Goal: Task Accomplishment & Management: Manage account settings

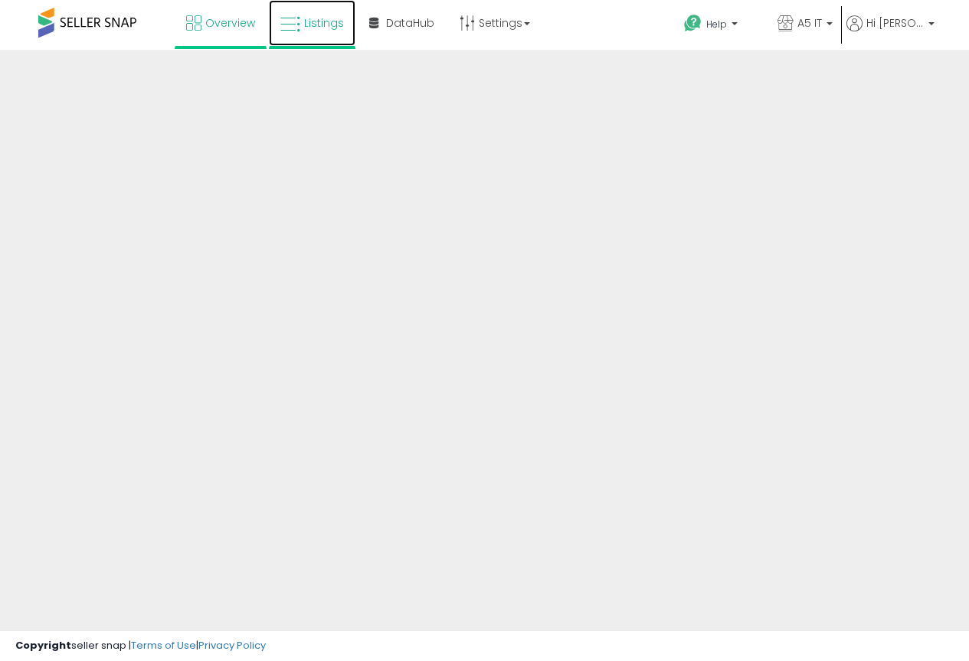
click at [347, 25] on link "Listings" at bounding box center [312, 23] width 87 height 46
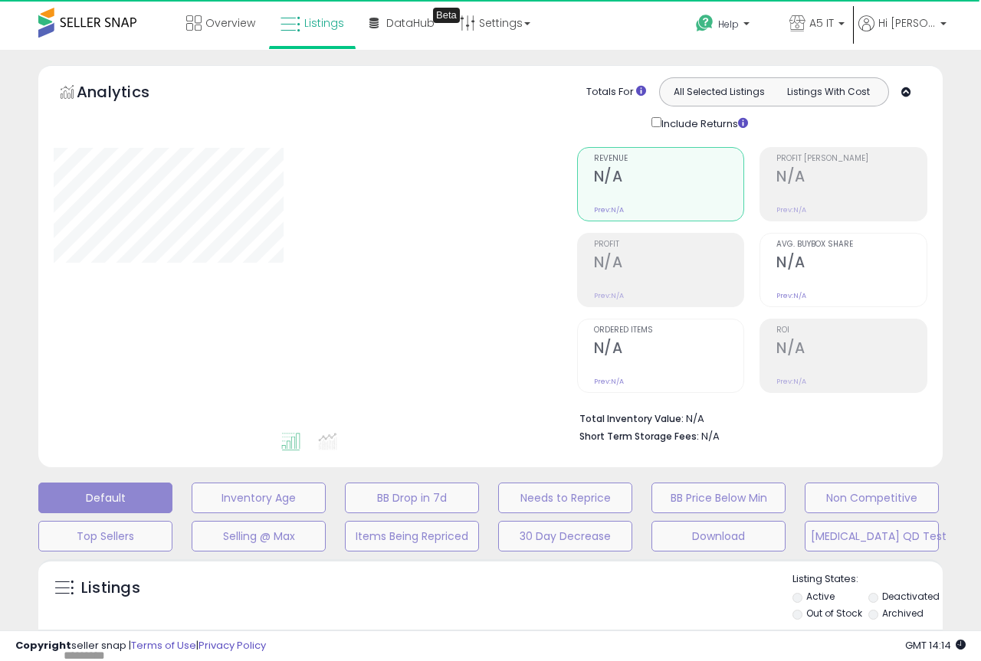
type input "*******"
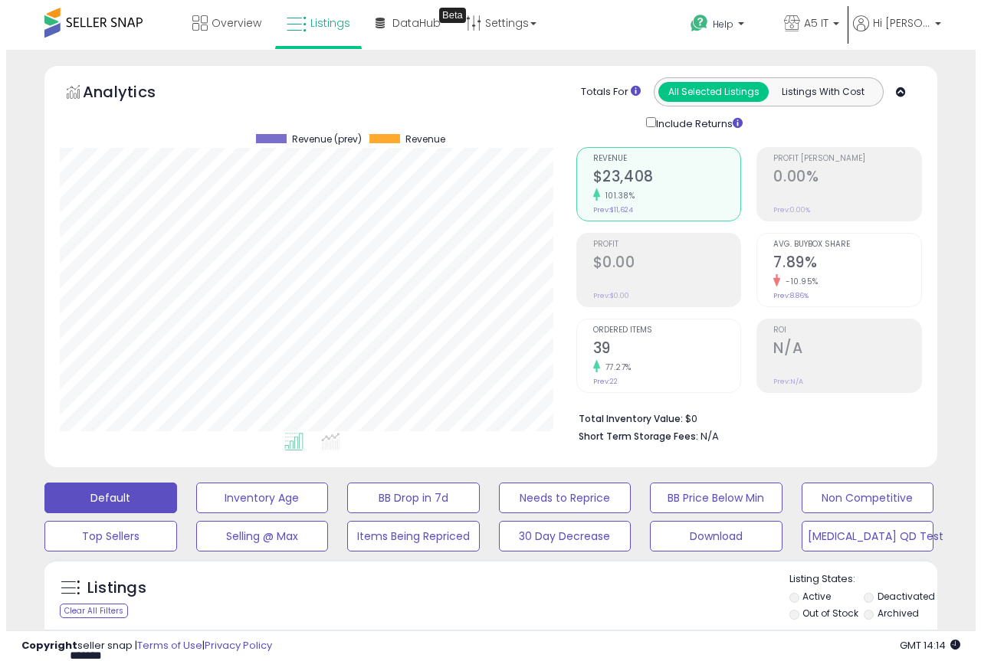
scroll to position [314, 516]
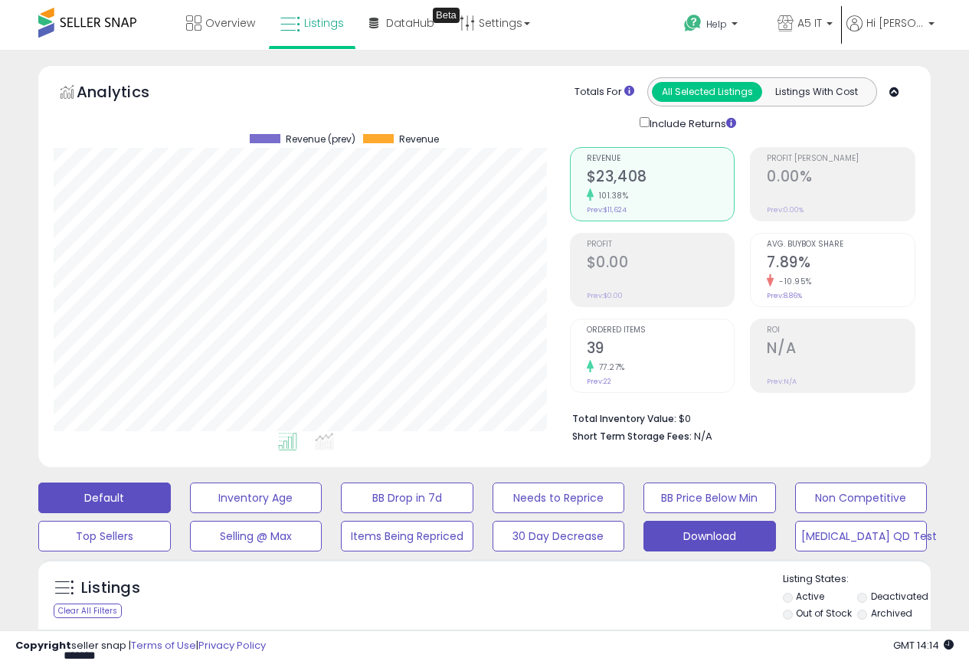
click at [676, 532] on button "Download" at bounding box center [709, 536] width 133 height 31
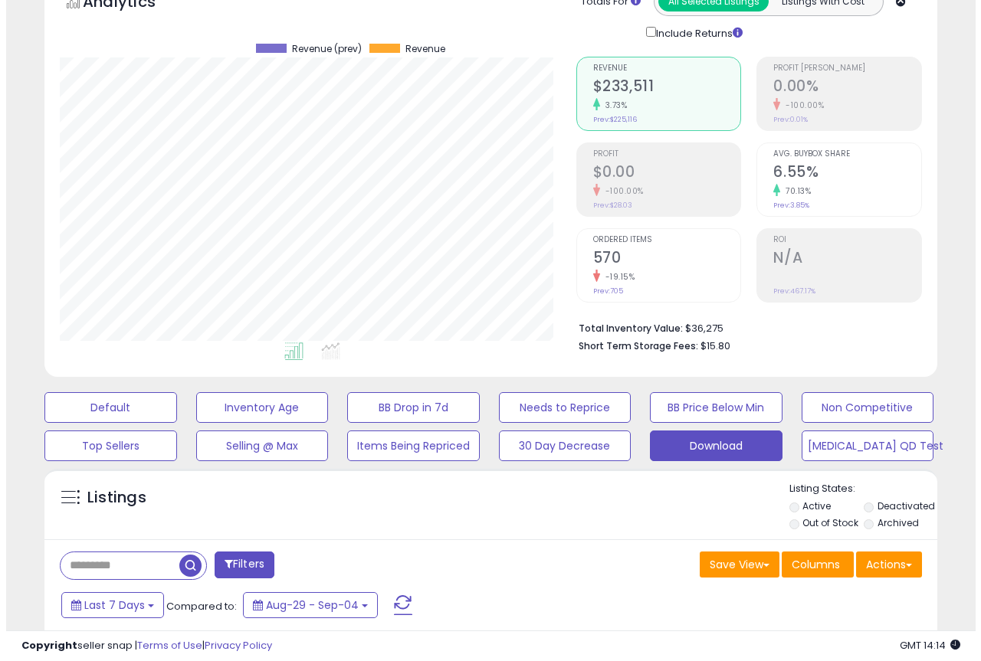
scroll to position [306, 0]
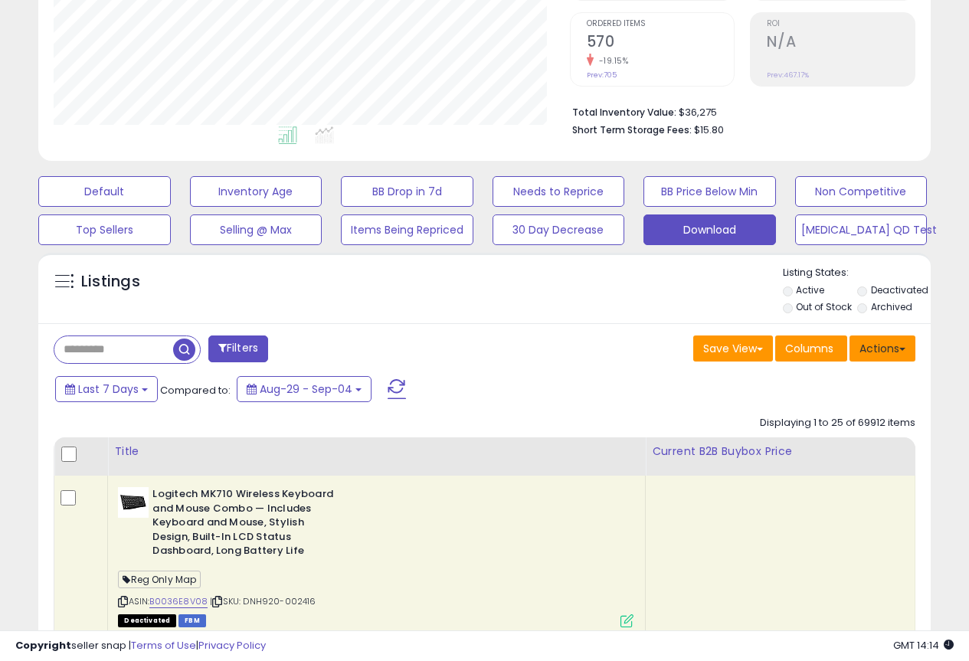
click at [893, 353] on button "Actions" at bounding box center [883, 349] width 66 height 26
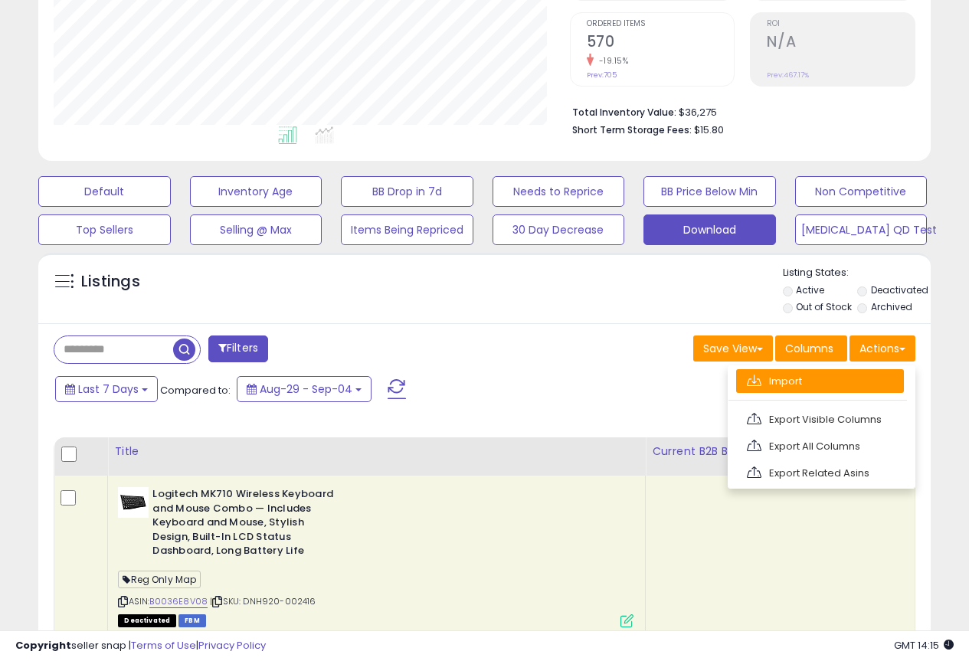
click at [849, 381] on link "Import" at bounding box center [820, 381] width 168 height 24
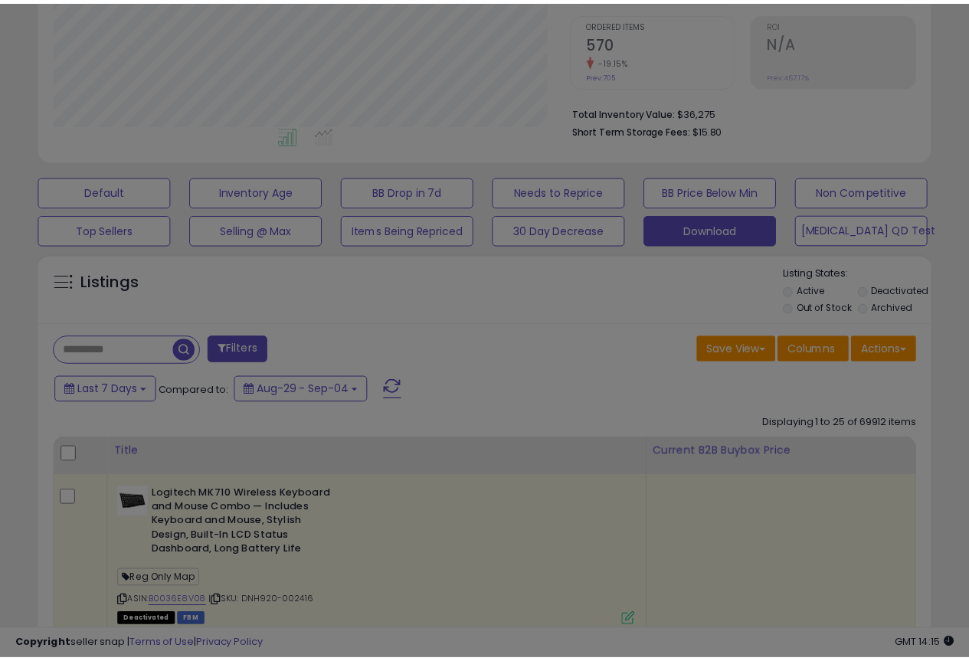
scroll to position [314, 522]
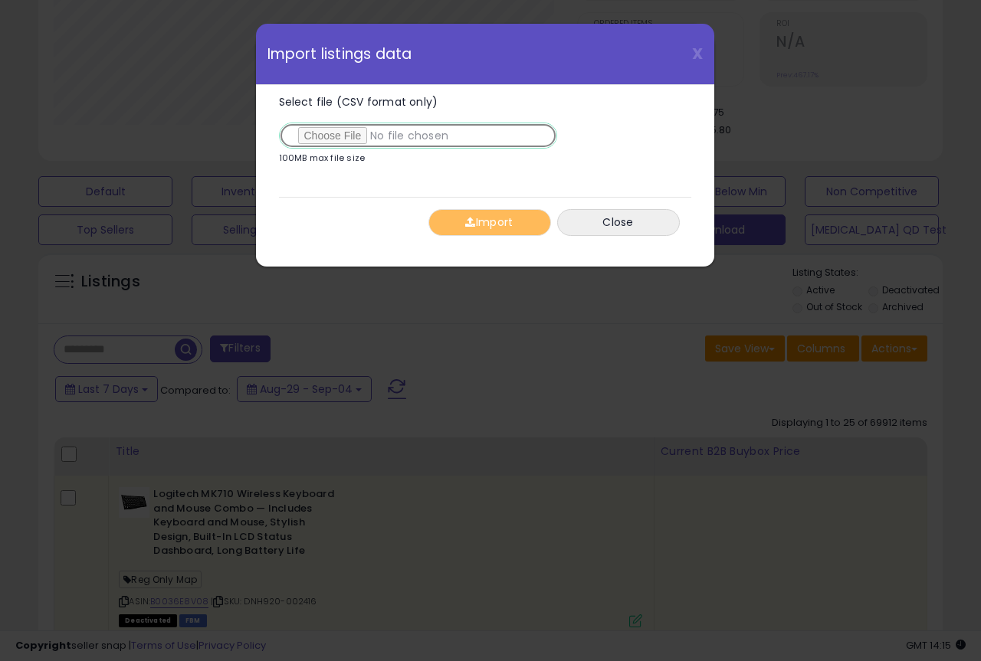
click at [329, 136] on input "Select file (CSV format only)" at bounding box center [418, 136] width 278 height 26
type input "**********"
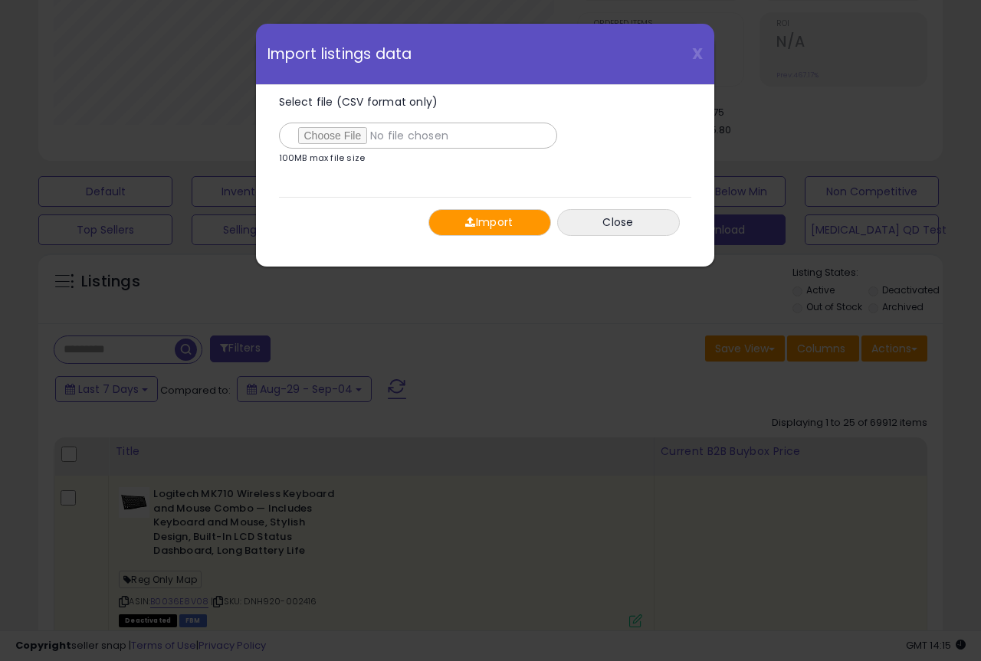
click at [492, 230] on button "Import" at bounding box center [489, 222] width 123 height 27
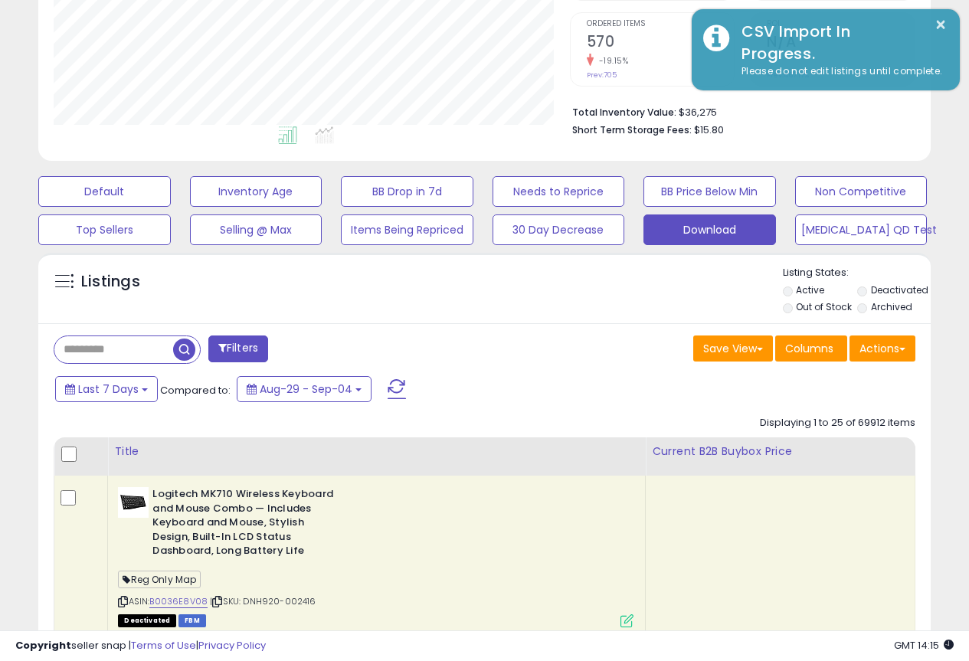
scroll to position [765750, 765548]
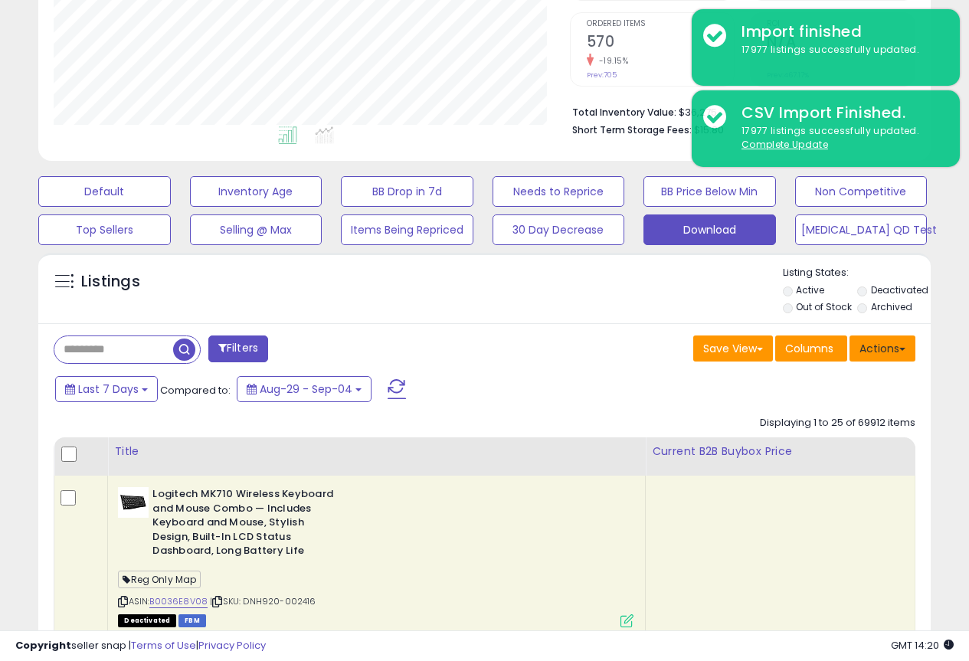
click at [870, 358] on button "Actions" at bounding box center [883, 349] width 66 height 26
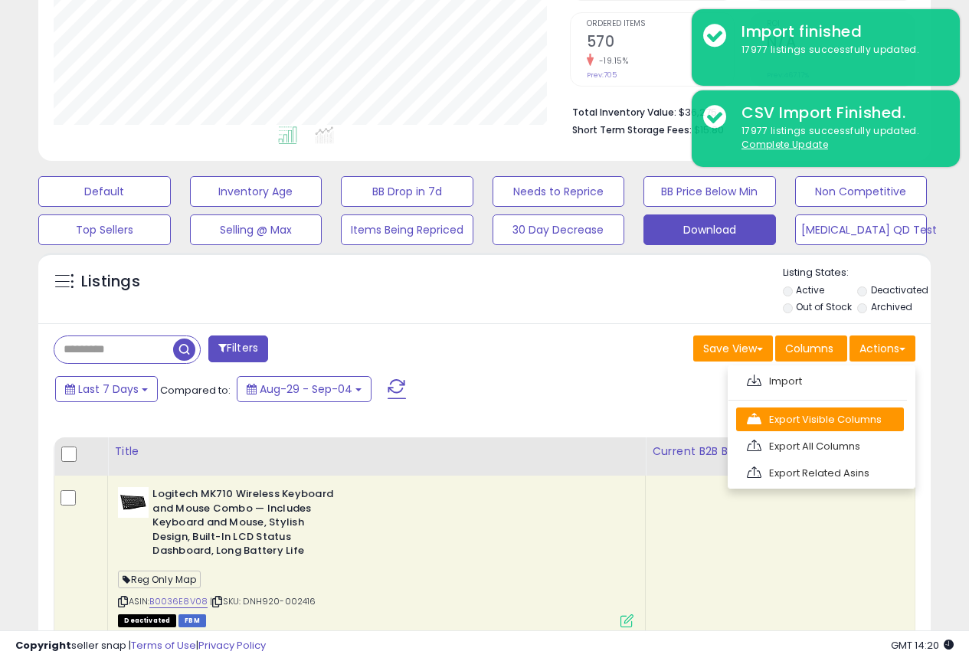
click at [826, 411] on link "Export Visible Columns" at bounding box center [820, 420] width 168 height 24
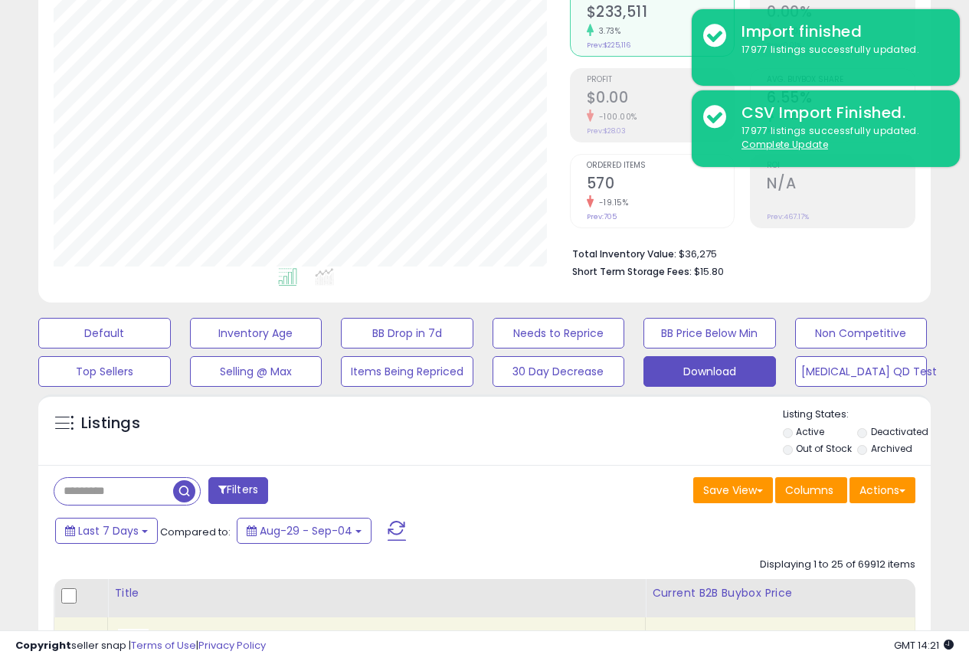
scroll to position [0, 0]
